Goal: Information Seeking & Learning: Learn about a topic

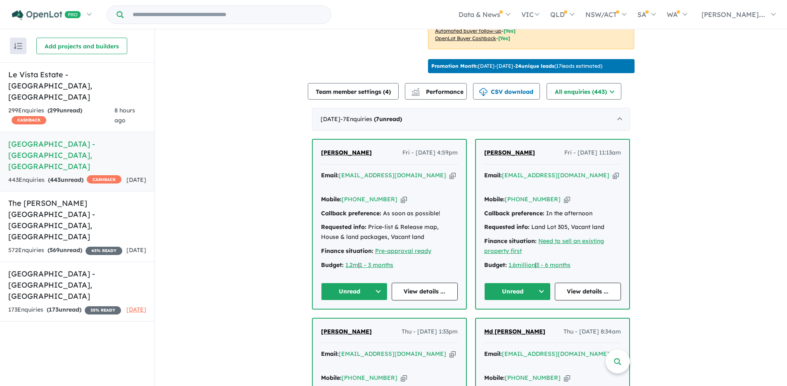
scroll to position [251, 0]
click at [350, 156] on span "Shaneel Narayan" at bounding box center [346, 151] width 51 height 7
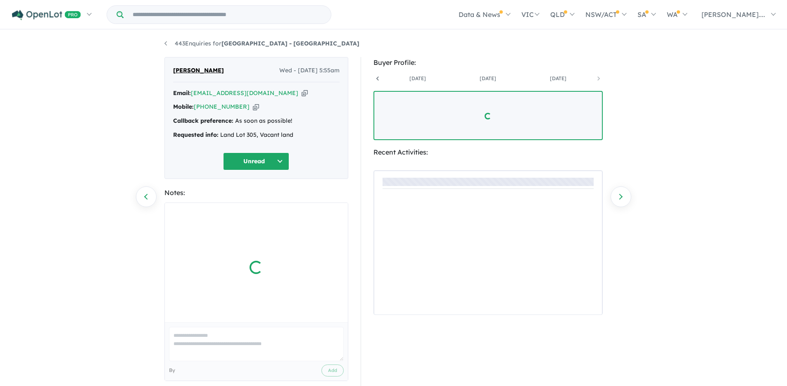
scroll to position [0, 202]
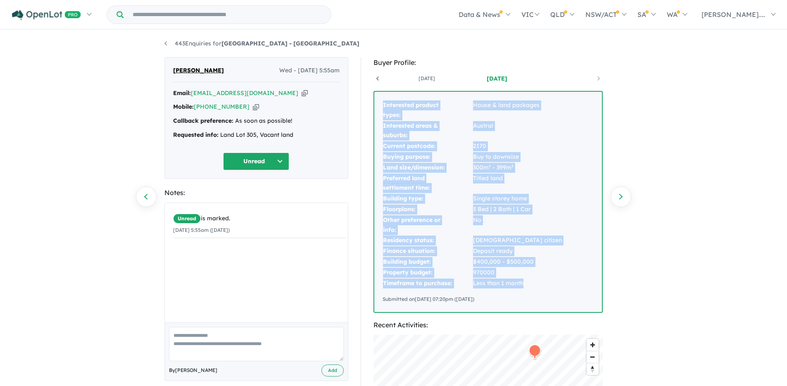
drag, startPoint x: 383, startPoint y: 103, endPoint x: 537, endPoint y: 285, distance: 239.2
click at [537, 285] on tbody "Interested product types: House & land packages Interested areas & suburbs: Aus…" at bounding box center [473, 194] width 180 height 188
copy tbody "Interested product types: House & land packages Interested areas & suburbs: Aus…"
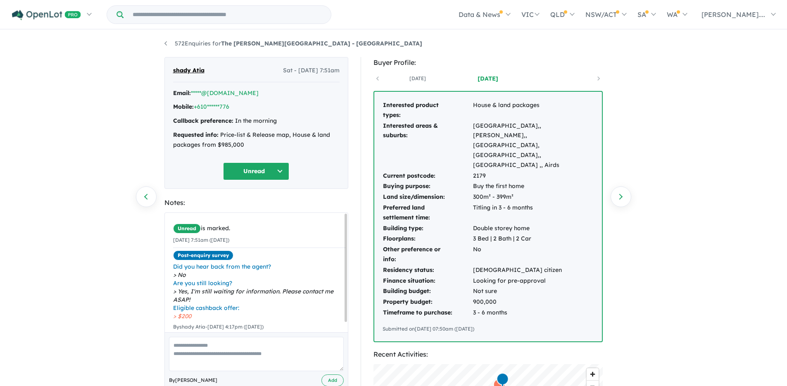
click at [378, 78] on div "1 year ago 1 day ago" at bounding box center [487, 78] width 229 height 12
click at [395, 76] on link "1 year ago" at bounding box center [418, 78] width 70 height 8
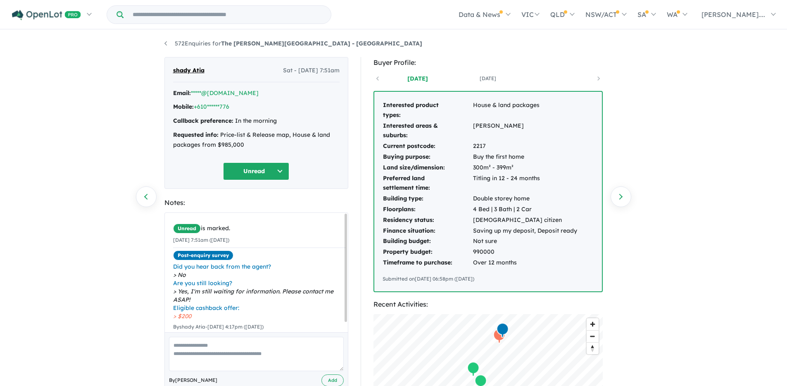
click at [599, 78] on div "1 year ago 1 day ago" at bounding box center [487, 78] width 229 height 12
click at [496, 80] on link "[DATE]" at bounding box center [488, 78] width 70 height 8
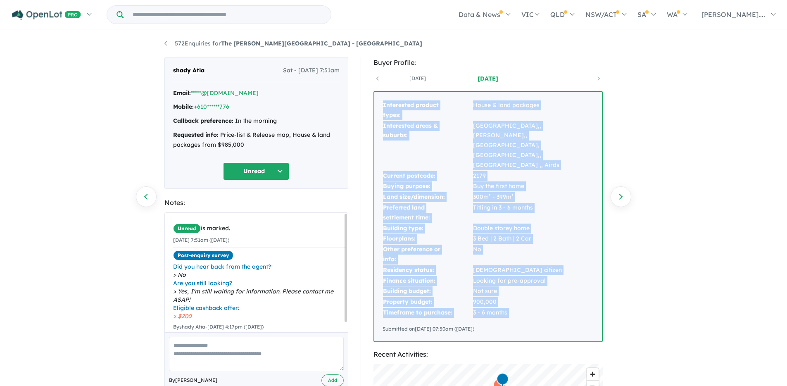
drag, startPoint x: 383, startPoint y: 105, endPoint x: 527, endPoint y: 289, distance: 233.9
click at [537, 290] on div "Interested product types: House & land packages Interested areas & suburbs: Lep…" at bounding box center [488, 217] width 228 height 250
copy tbody "Interested product types: House & land packages Interested areas & suburbs: Lep…"
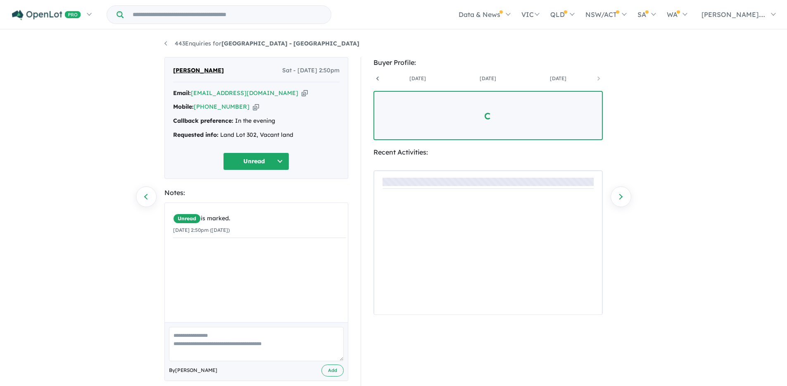
scroll to position [0, 132]
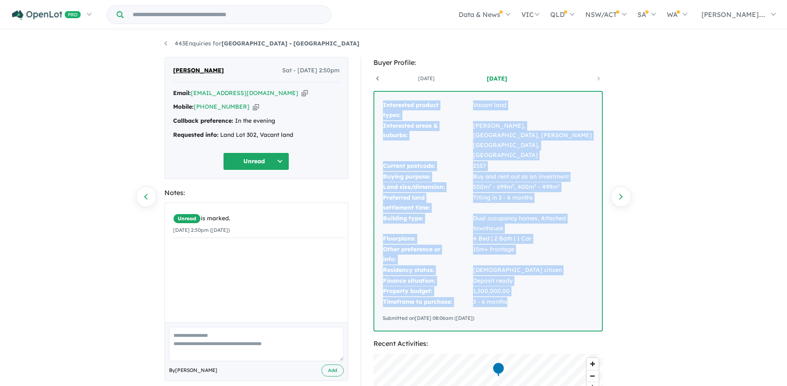
drag, startPoint x: 383, startPoint y: 103, endPoint x: 507, endPoint y: 282, distance: 217.5
click at [507, 282] on tbody "Interested product types: Vacant land Interested areas & suburbs: [PERSON_NAME]…" at bounding box center [488, 203] width 211 height 207
copy tbody "Interested product types: Vacant land Interested areas & suburbs: [PERSON_NAME]…"
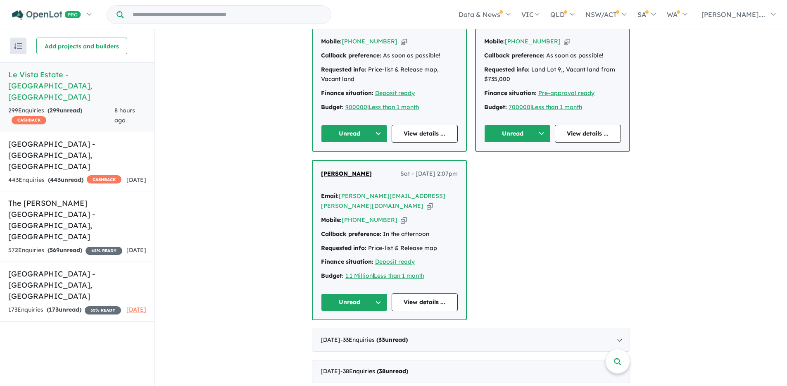
scroll to position [786, 0]
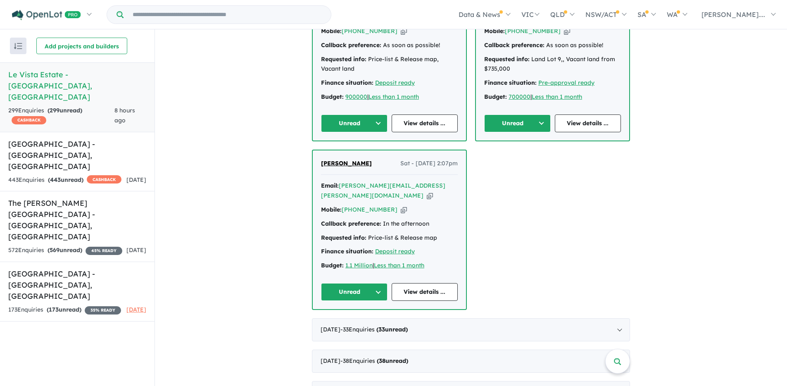
click at [339, 159] on span "[PERSON_NAME]" at bounding box center [346, 162] width 51 height 7
